Goal: Find specific page/section: Find specific page/section

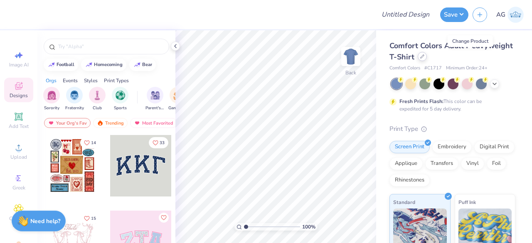
click at [427, 59] on div at bounding box center [422, 56] width 9 height 9
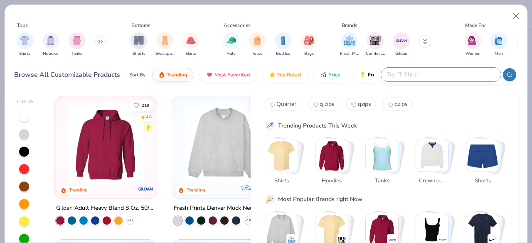
click at [448, 75] on input "text" at bounding box center [440, 75] width 109 height 10
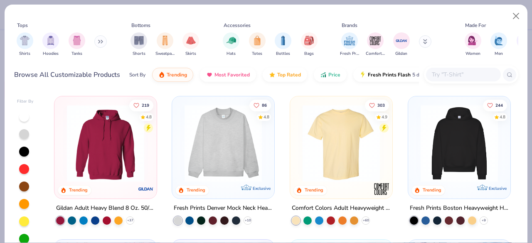
click at [428, 41] on button at bounding box center [425, 41] width 12 height 12
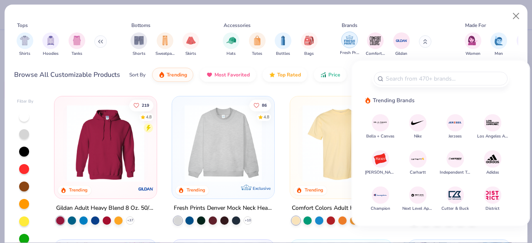
click at [349, 46] on img "filter for Fresh Prints" at bounding box center [350, 40] width 12 height 12
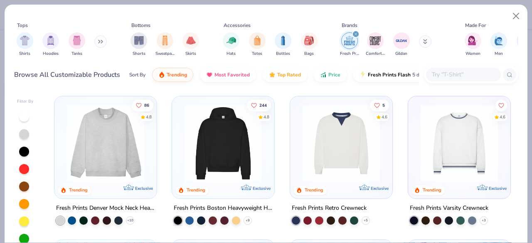
click at [122, 154] on img at bounding box center [106, 143] width 86 height 77
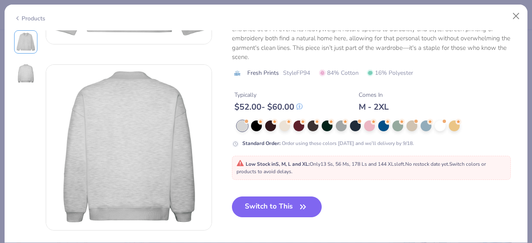
scroll to position [153, 0]
